Goal: Information Seeking & Learning: Learn about a topic

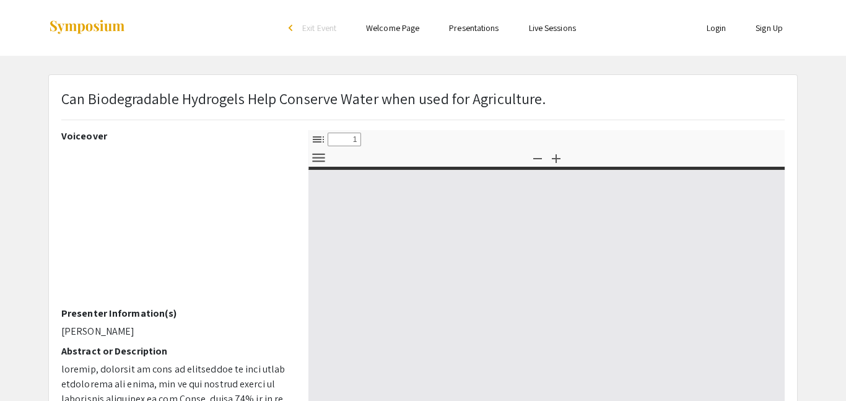
select select "custom"
type input "0"
select select "custom"
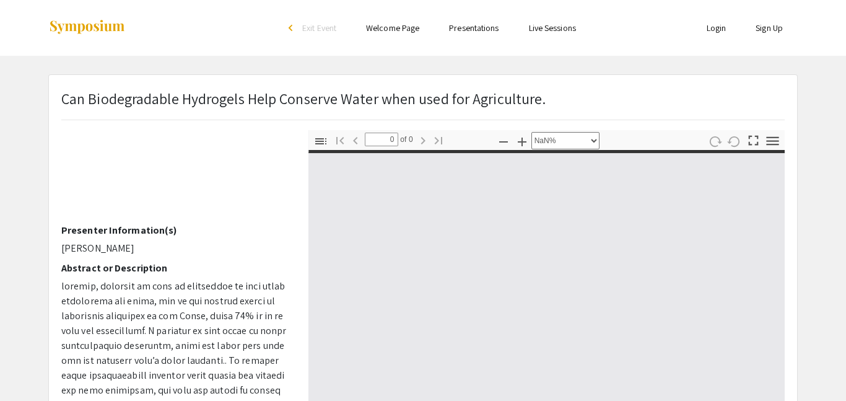
scroll to position [99, 0]
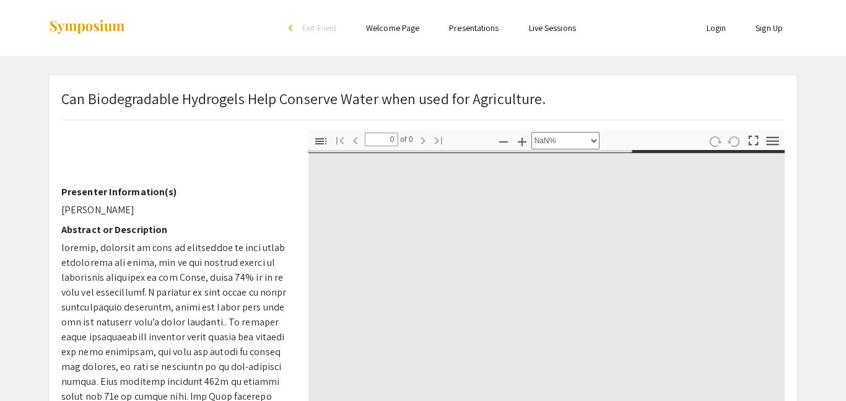
type input "1"
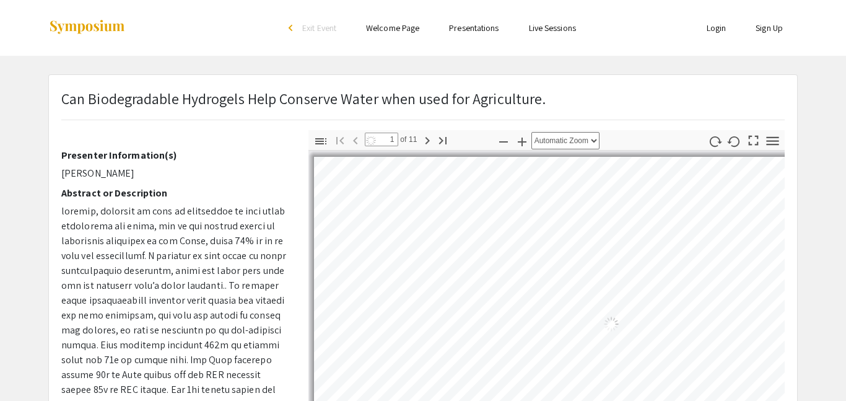
scroll to position [165, 0]
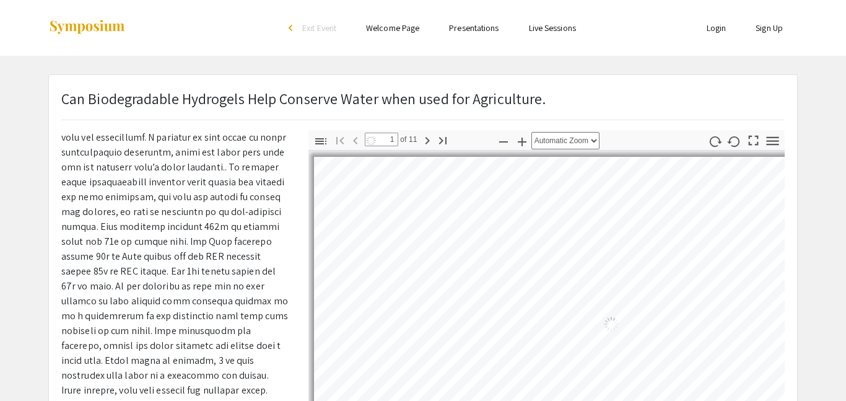
select select "auto"
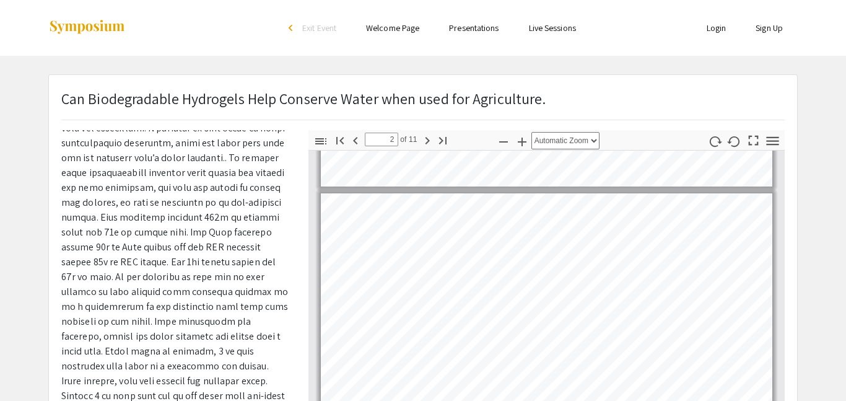
scroll to position [227, 0]
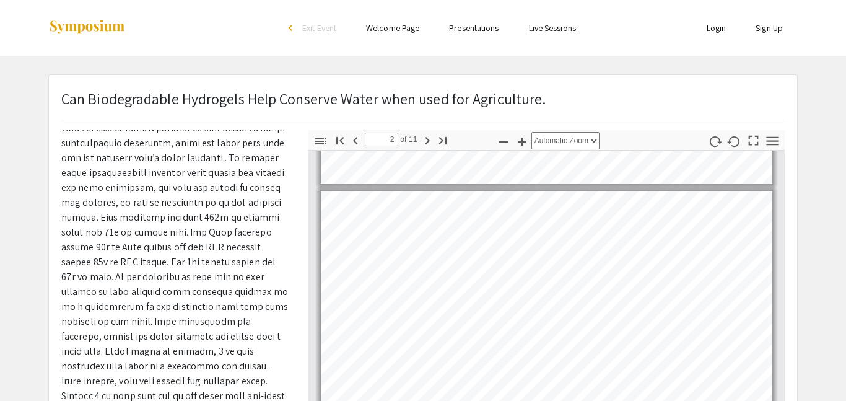
type input "1"
select select "custom"
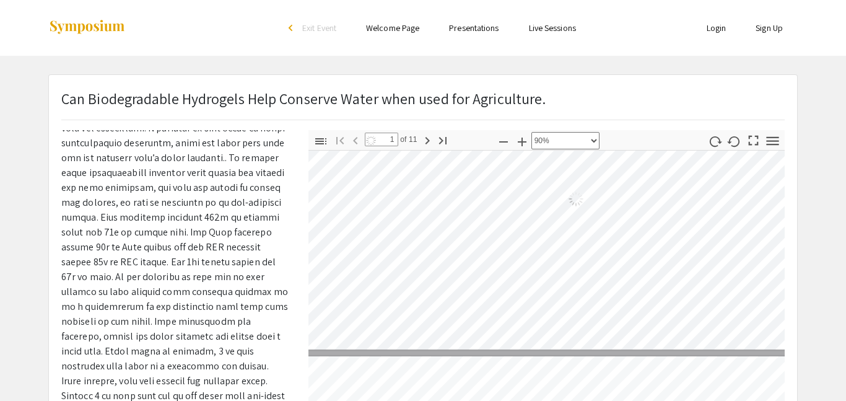
type input "2"
select select "custom"
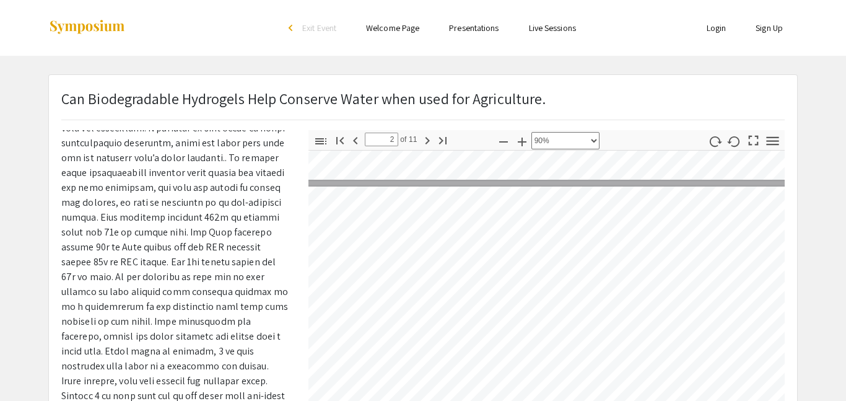
scroll to position [279, 24]
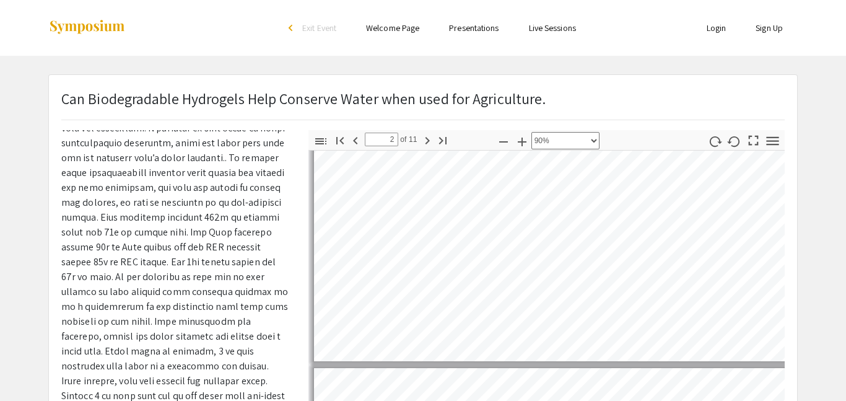
type input "3"
select select "custom"
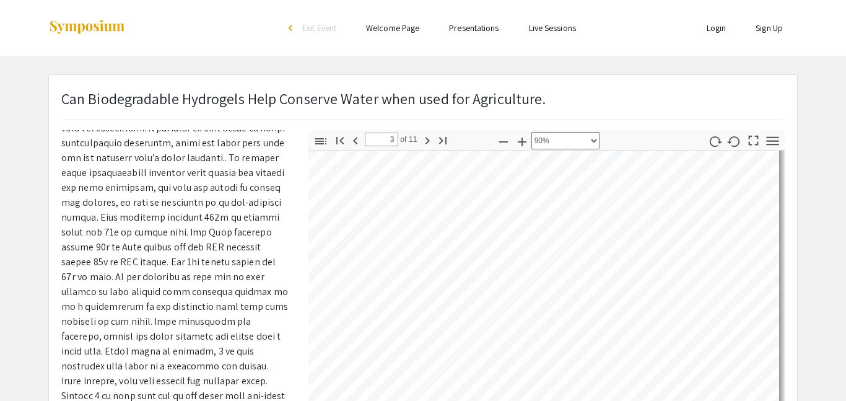
scroll to position [638, 70]
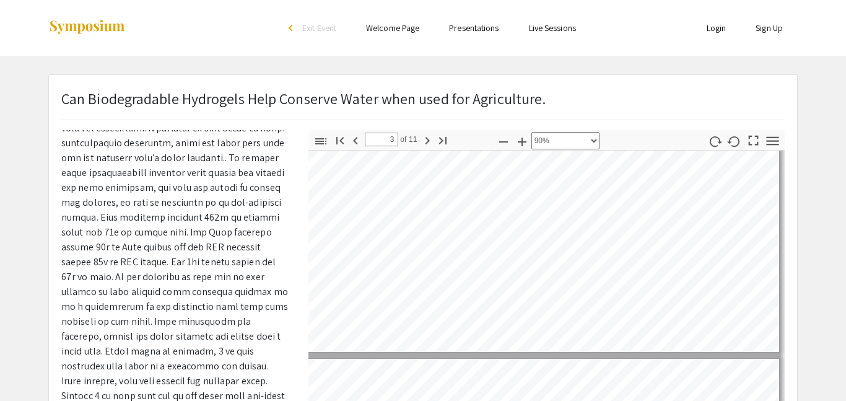
type input "4"
select select "custom"
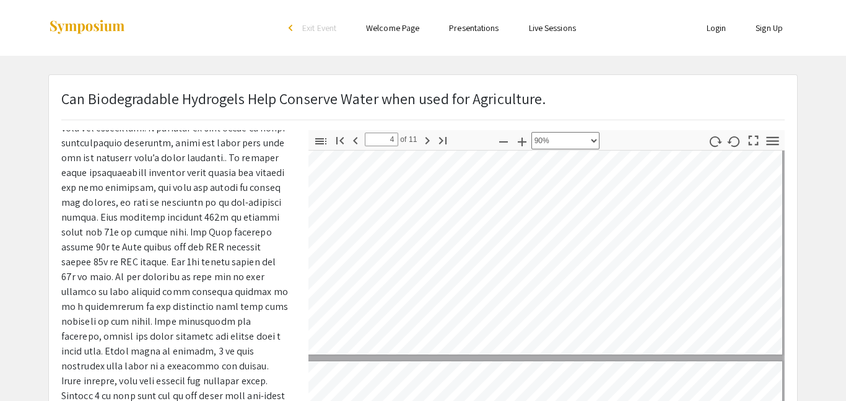
type input "3"
select select "custom"
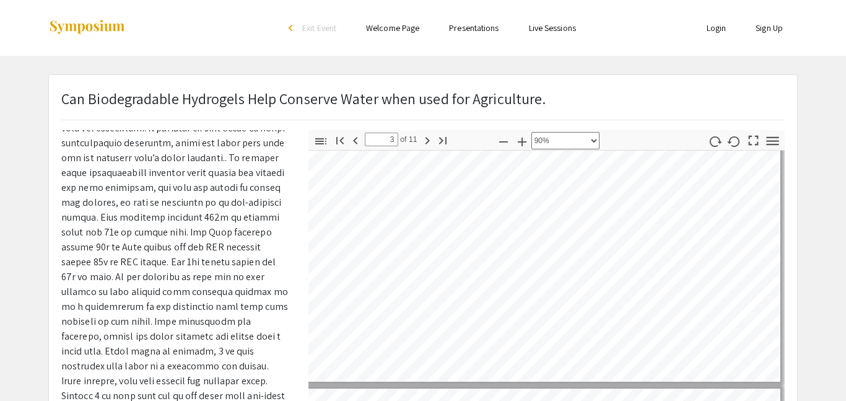
scroll to position [691, 70]
type input "4"
select select "custom"
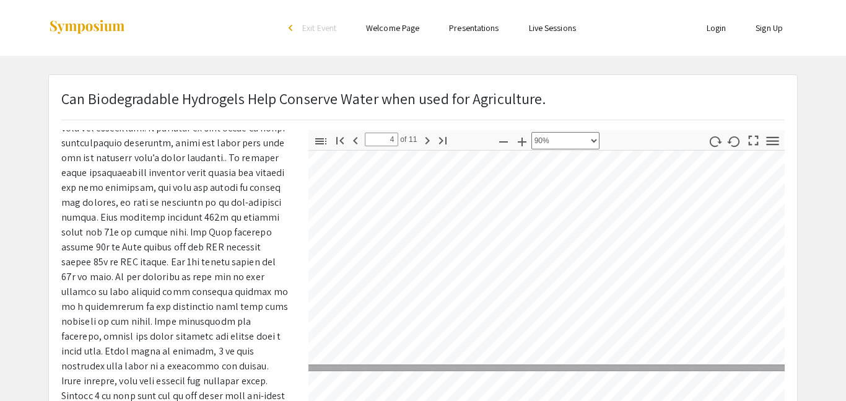
type input "5"
select select "custom"
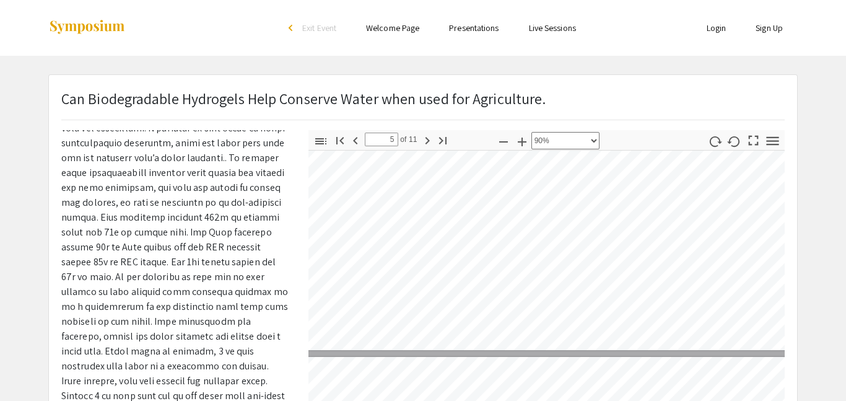
type input "4"
select select "custom"
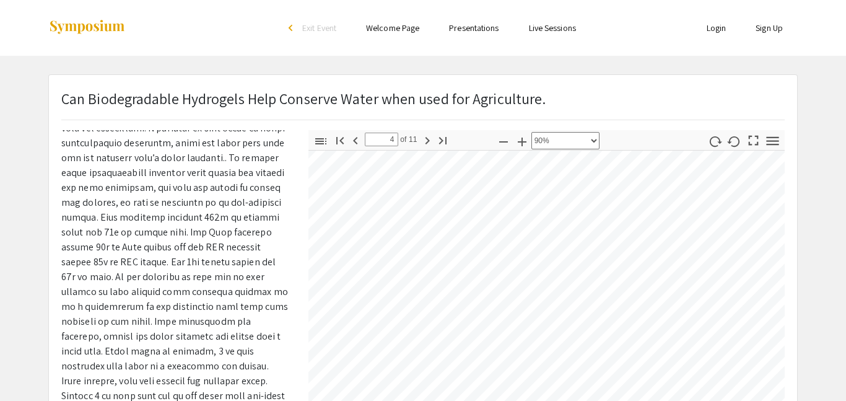
scroll to position [971, 50]
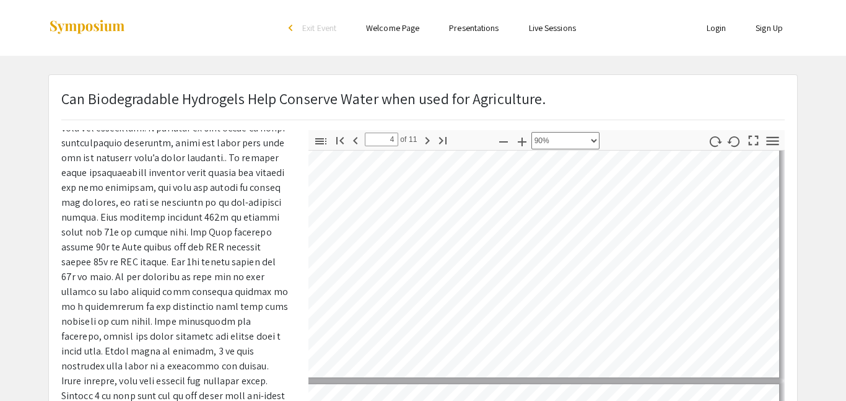
type input "5"
select select "custom"
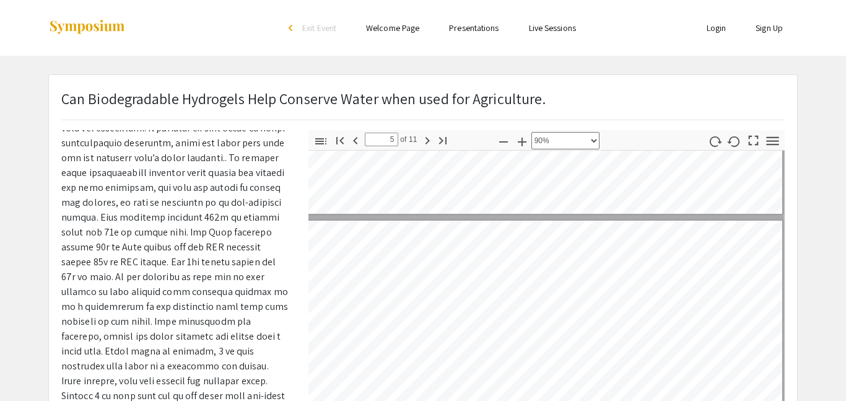
scroll to position [1195, 0]
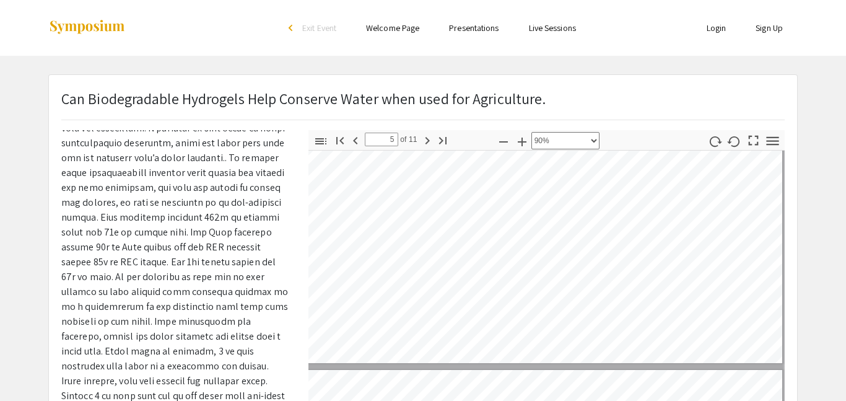
type input "6"
select select "custom"
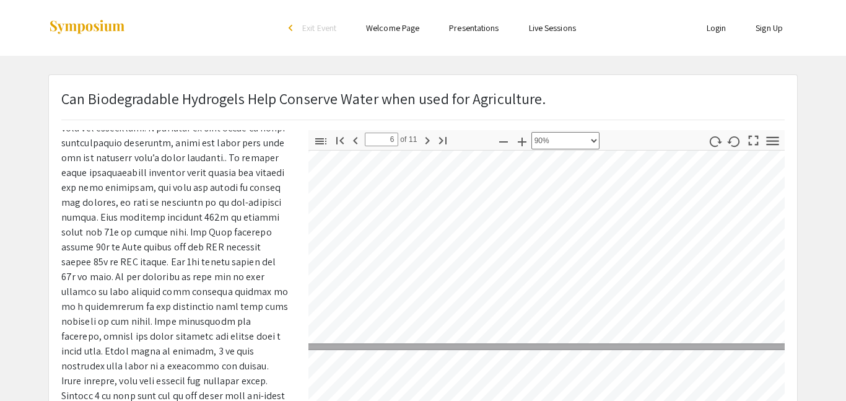
scroll to position [1346, 34]
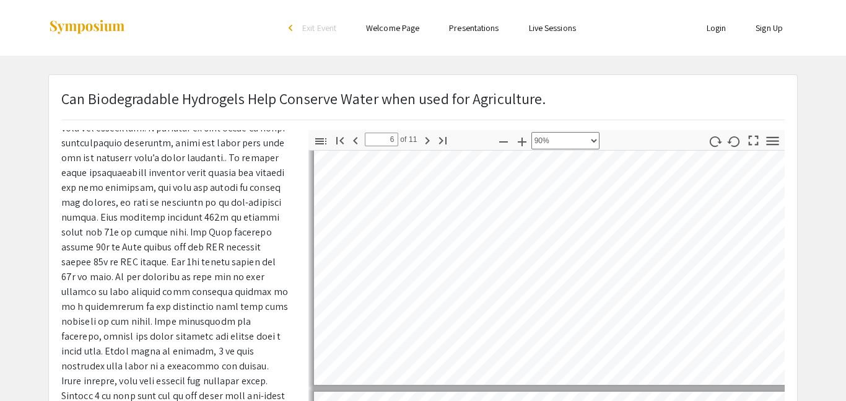
type input "7"
select select "custom"
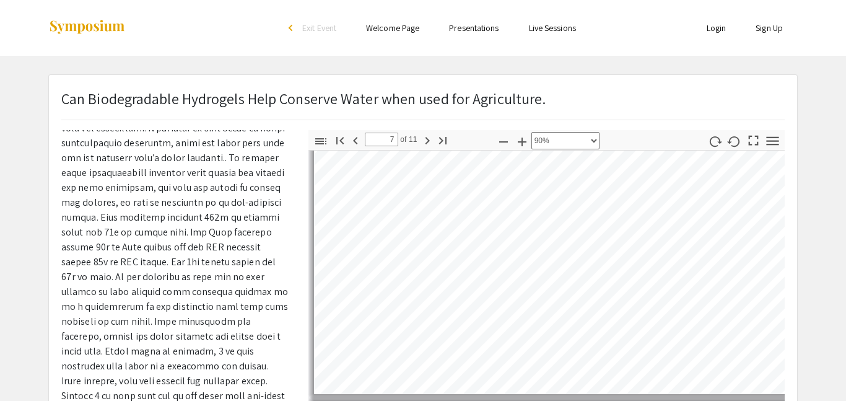
type input "8"
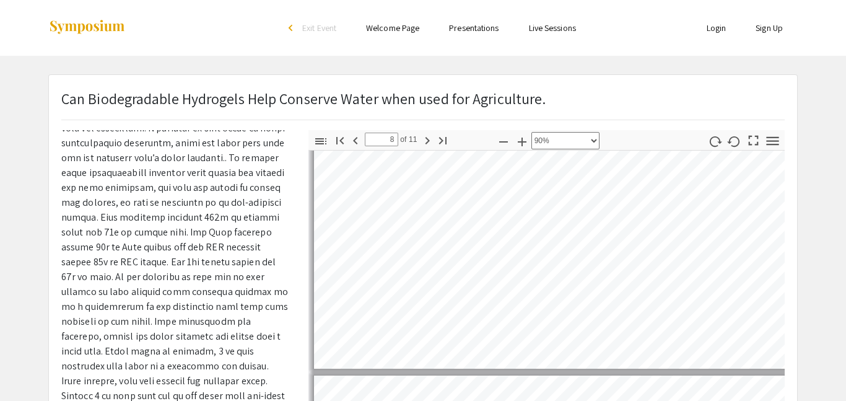
select select "custom"
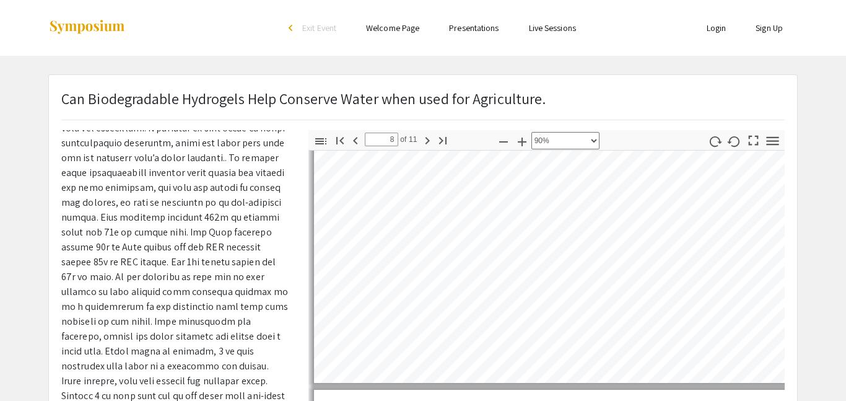
type input "9"
select select "custom"
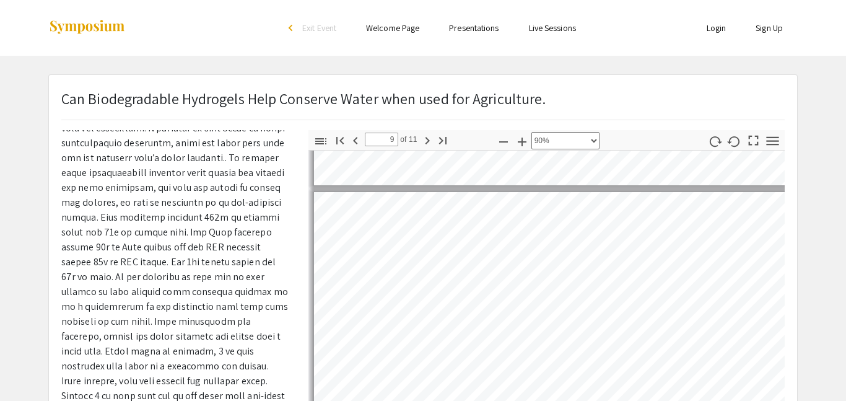
type input "10"
select select "custom"
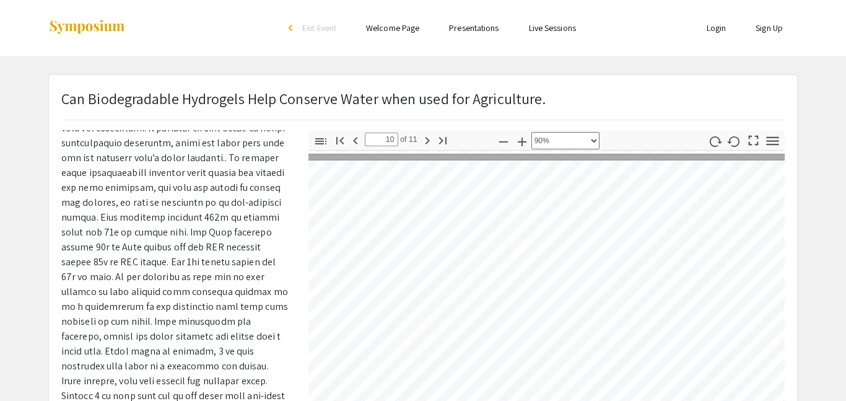
type input "9"
select select "custom"
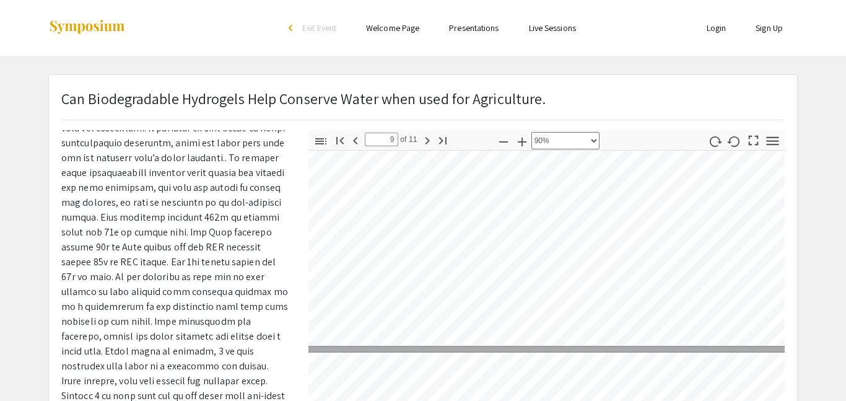
type input "8"
select select "custom"
type input "7"
select select "custom"
type input "6"
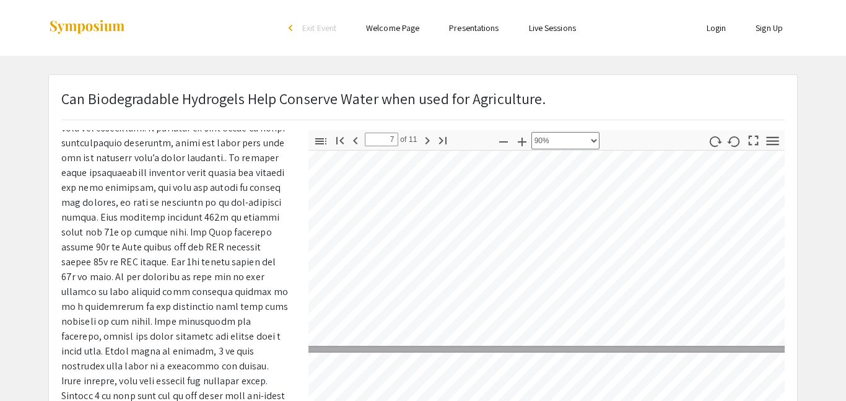
select select "custom"
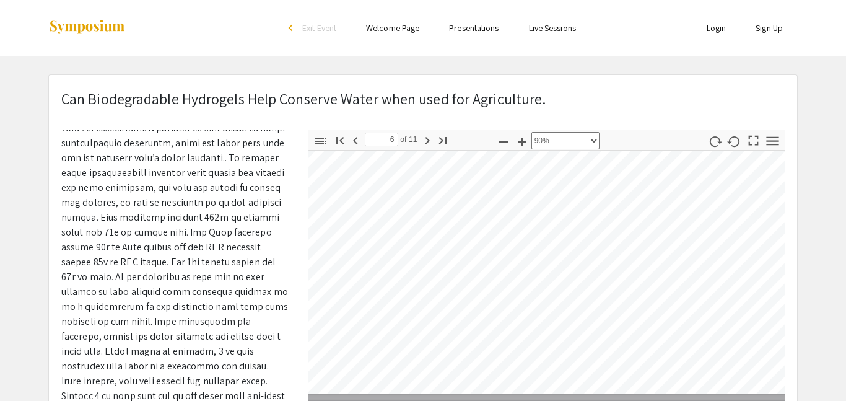
type input "5"
select select "custom"
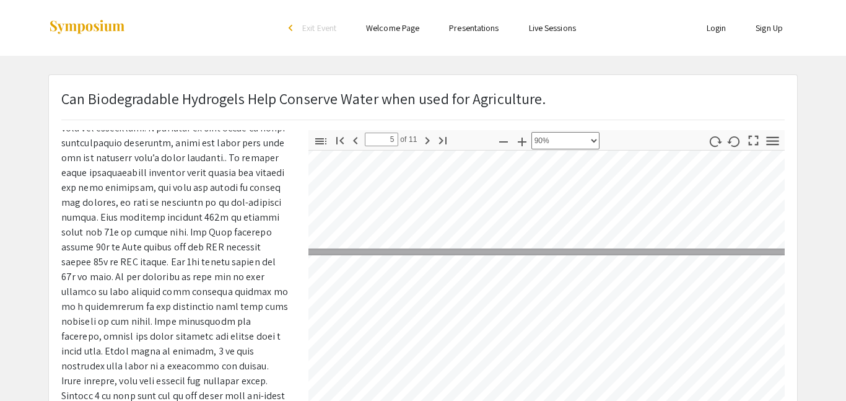
type input "4"
select select "custom"
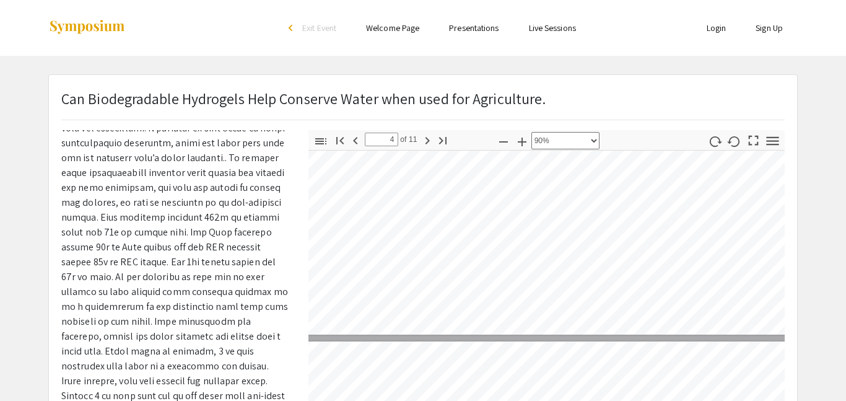
type input "3"
select select "custom"
type input "2"
select select "custom"
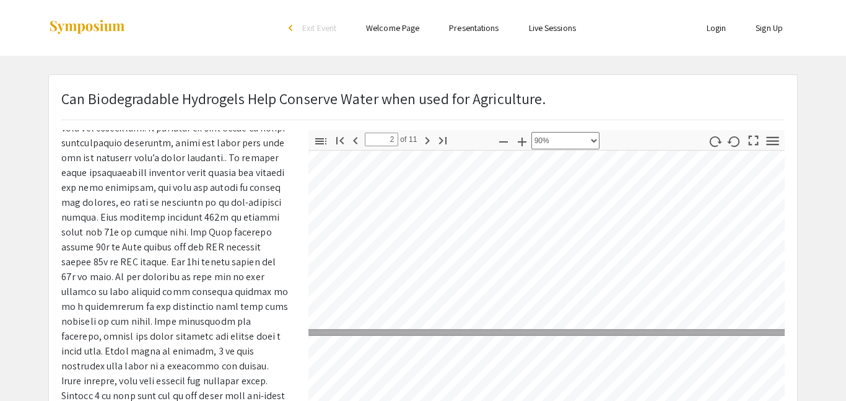
type input "1"
select select "custom"
